Goal: Navigation & Orientation: Understand site structure

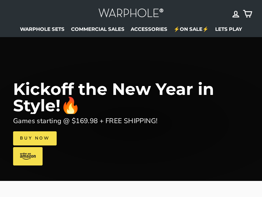
scroll to position [50, 0]
